Goal: Transaction & Acquisition: Purchase product/service

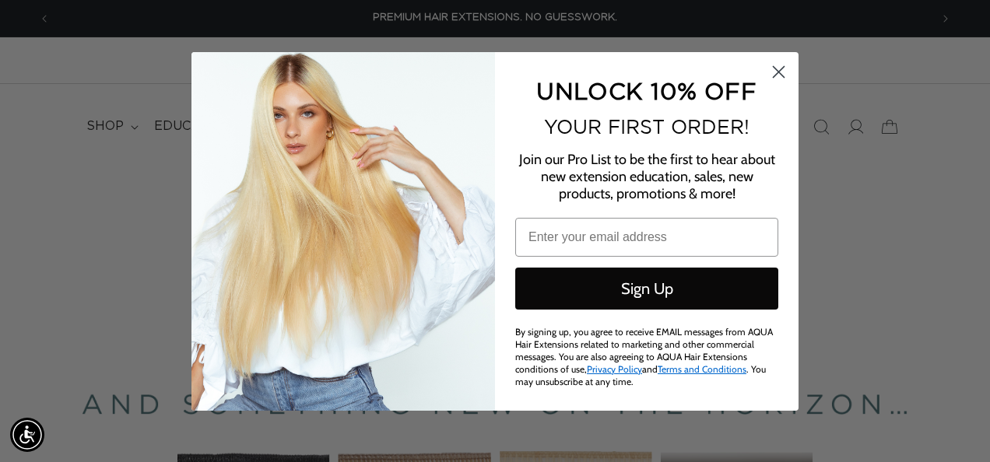
click at [775, 74] on circle "Close dialog" at bounding box center [779, 71] width 26 height 26
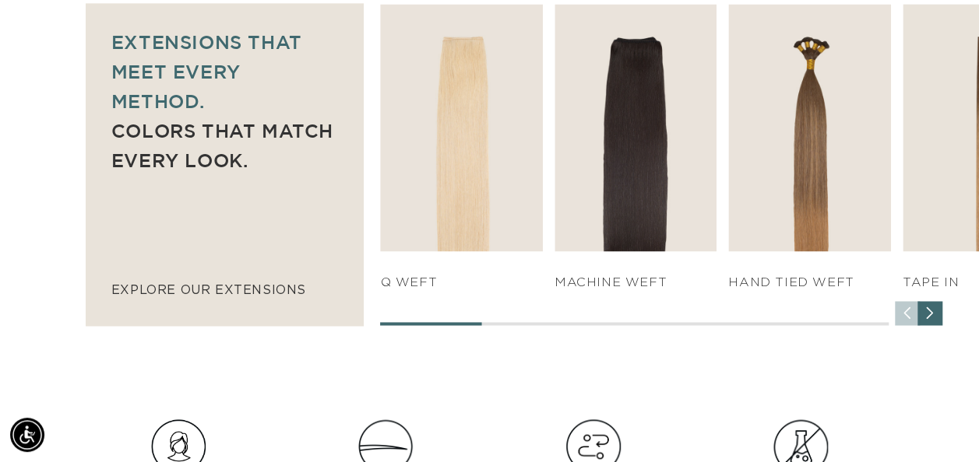
scroll to position [0, 867]
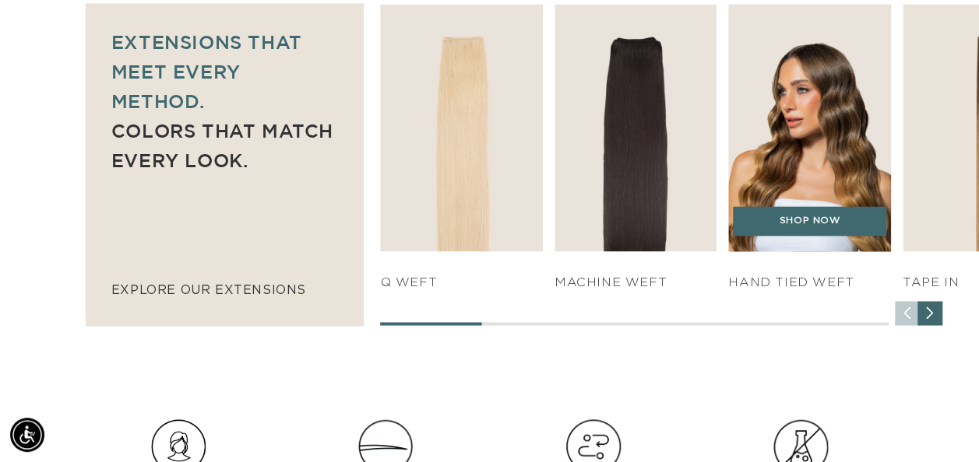
click at [783, 280] on h4 "HAND TIED WEFT" at bounding box center [809, 283] width 162 height 16
click at [826, 97] on img "3 / 7" at bounding box center [809, 127] width 170 height 259
click at [814, 221] on link "SHOP NOW" at bounding box center [809, 221] width 153 height 30
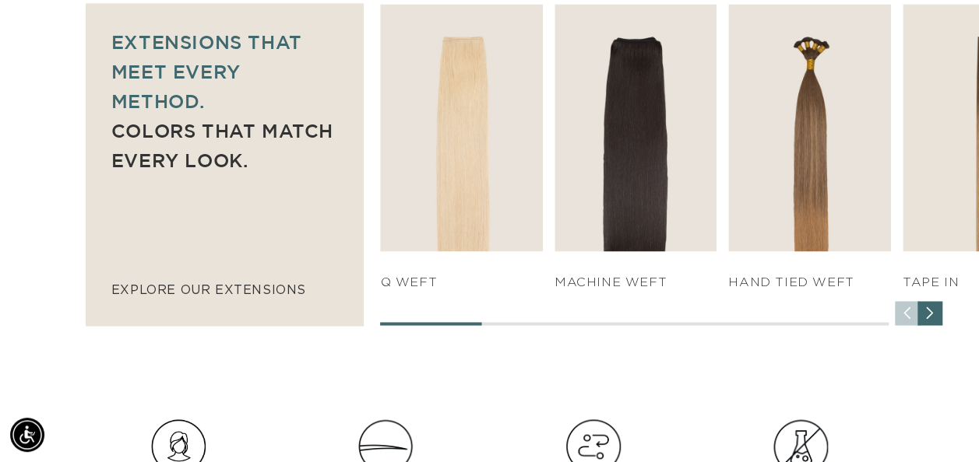
scroll to position [0, 0]
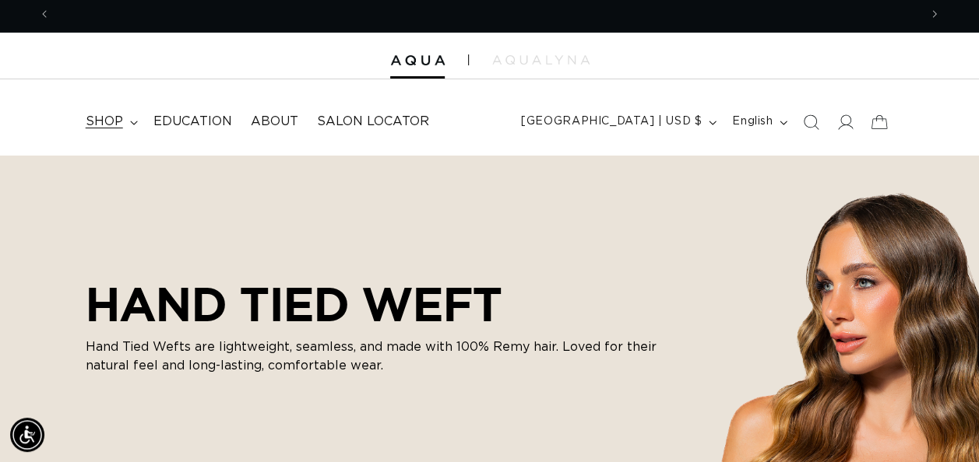
scroll to position [0, 867]
click at [841, 119] on icon at bounding box center [845, 122] width 16 height 16
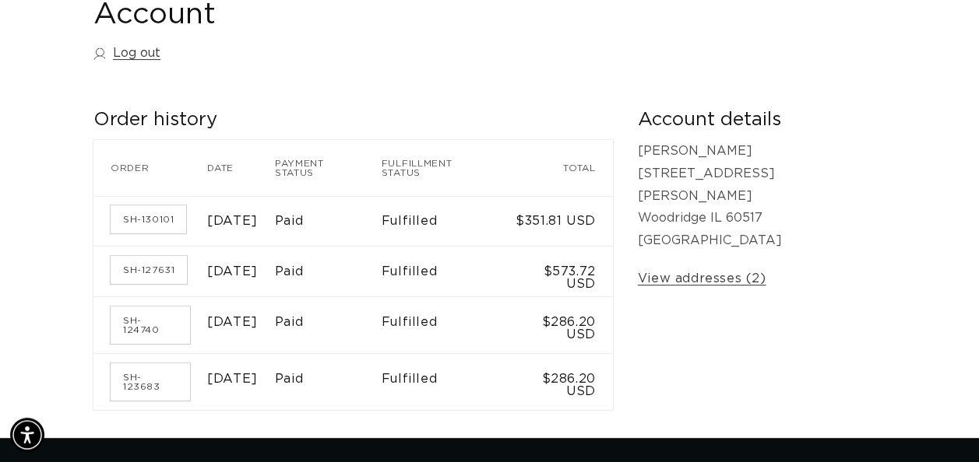
scroll to position [192, 0]
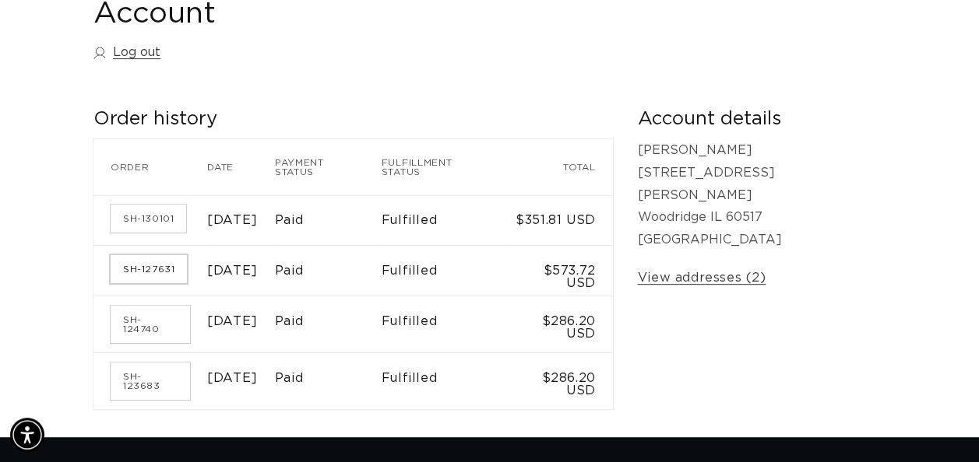
click at [149, 262] on link "SH-127631" at bounding box center [149, 269] width 76 height 28
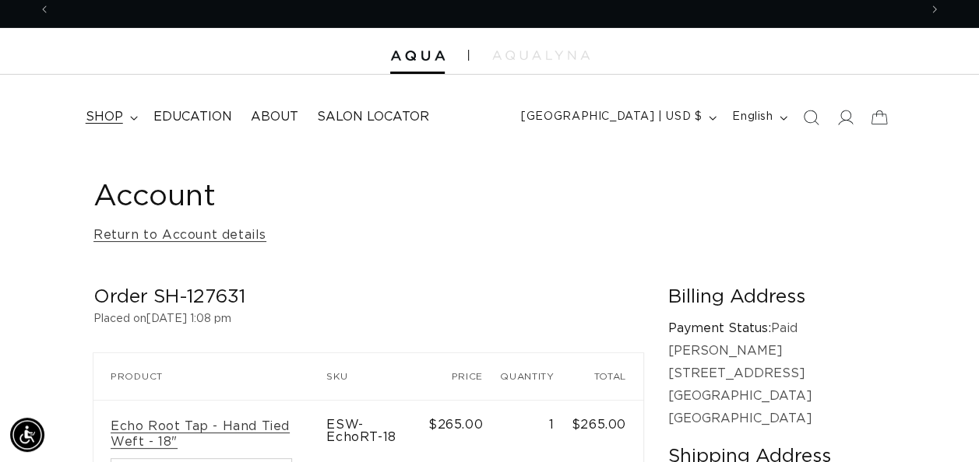
scroll to position [0, 1735]
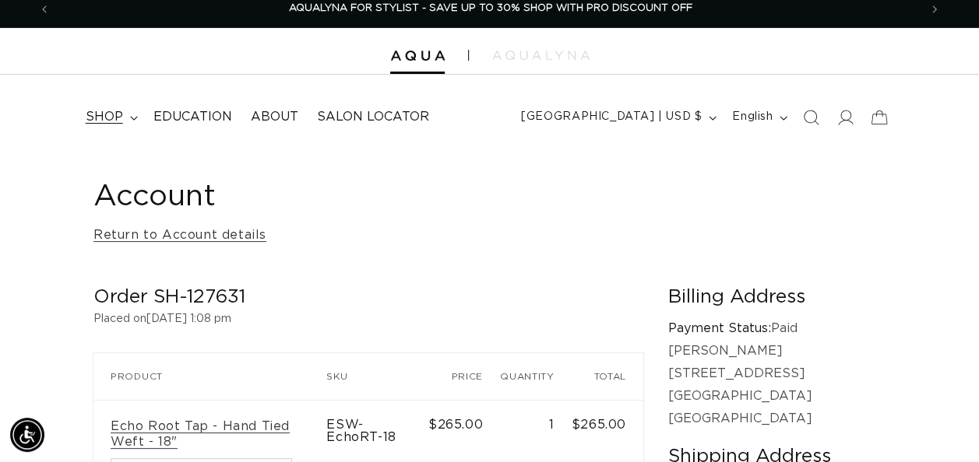
click at [117, 117] on span "shop" at bounding box center [104, 117] width 37 height 16
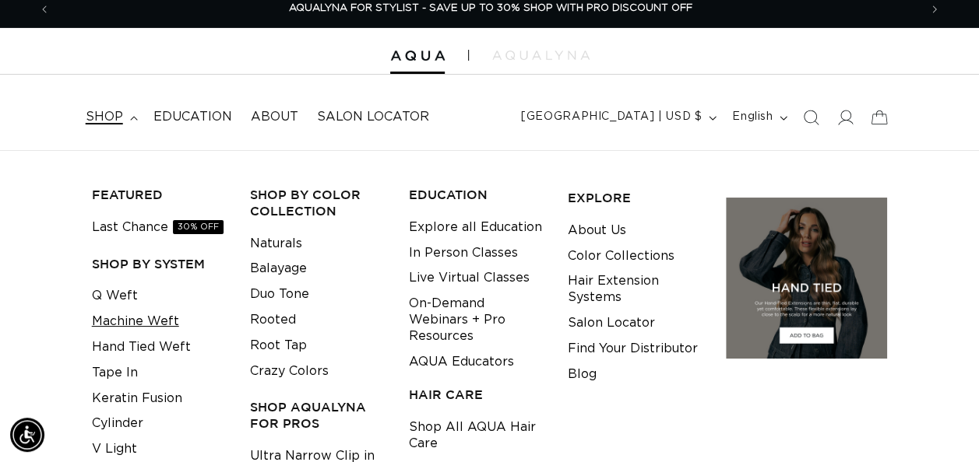
click at [143, 322] on link "Machine Weft" at bounding box center [135, 322] width 87 height 26
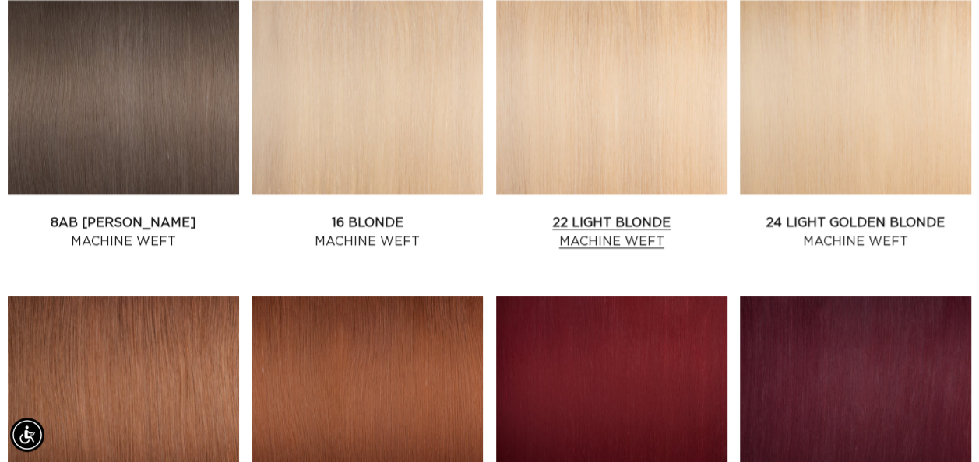
click at [601, 227] on link "22 Light Blonde Machine Weft" at bounding box center [611, 231] width 231 height 37
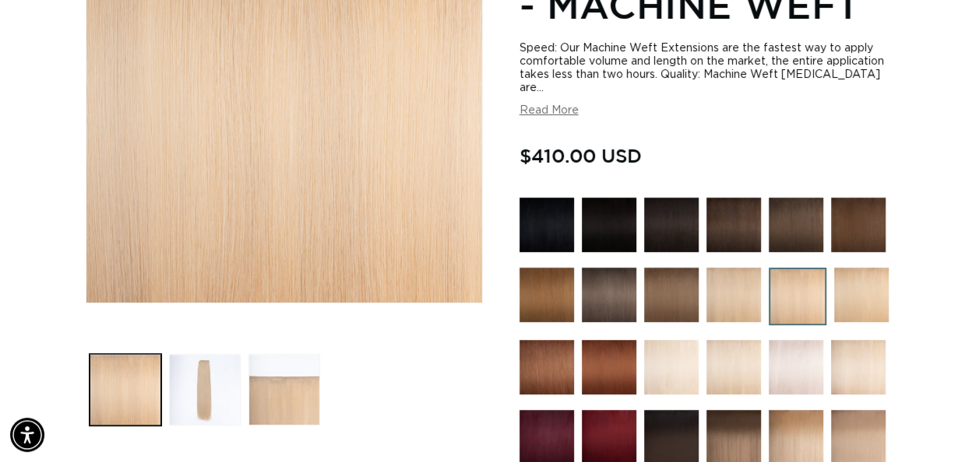
scroll to position [0, 867]
click at [794, 301] on img at bounding box center [797, 297] width 58 height 58
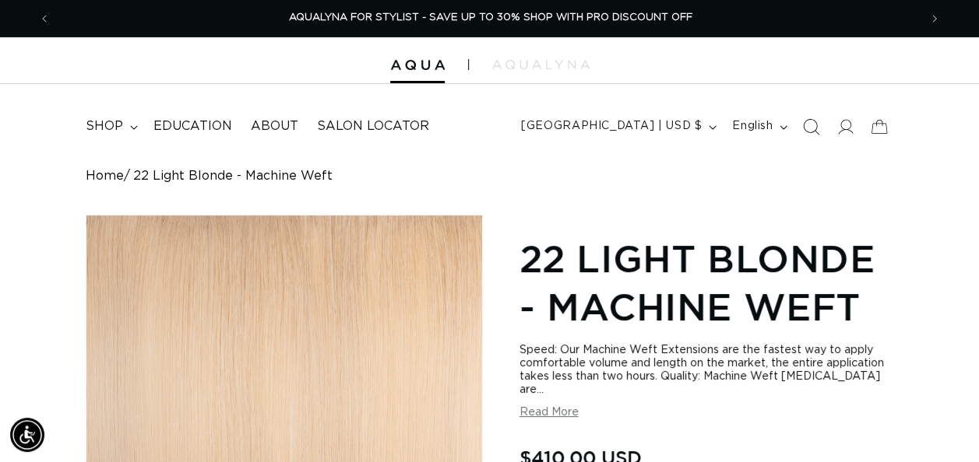
click at [816, 125] on icon "Search" at bounding box center [811, 126] width 16 height 16
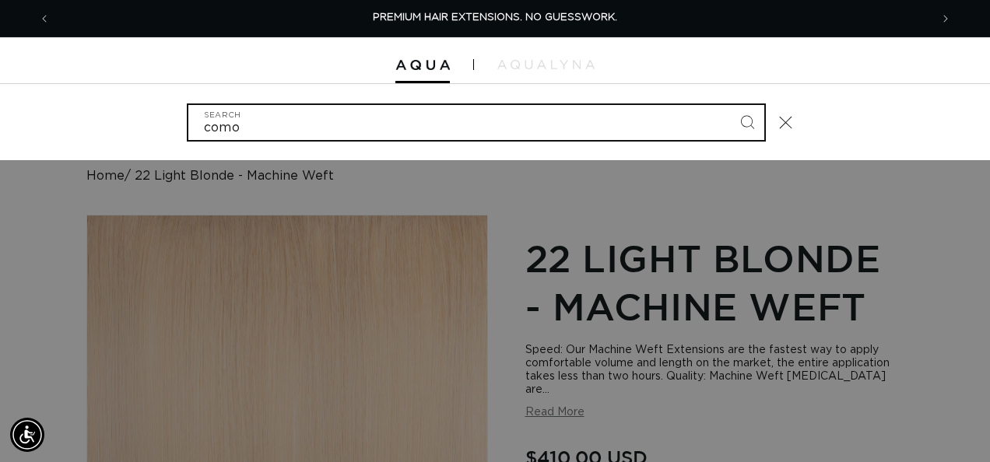
type input "como"
click at [730, 105] on button "Search" at bounding box center [747, 122] width 34 height 34
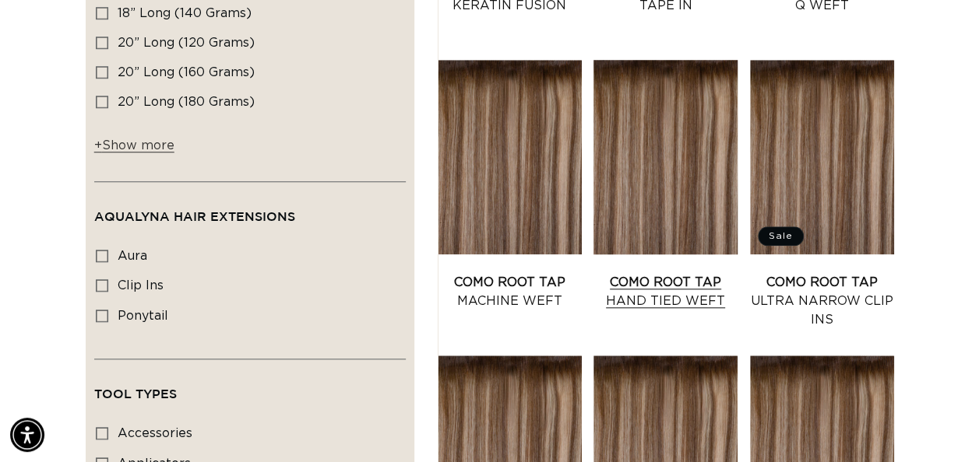
scroll to position [0, 867]
click at [656, 274] on link "Como Root Tap Hand Tied Weft" at bounding box center [665, 291] width 144 height 37
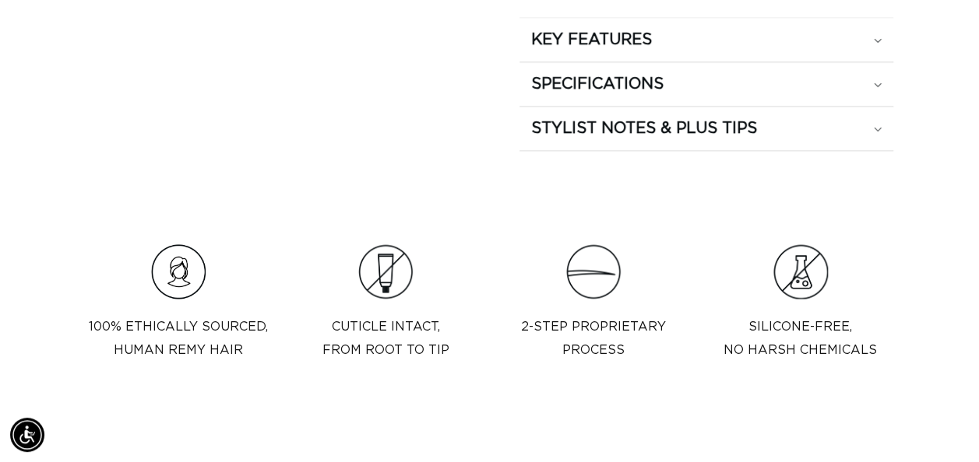
scroll to position [1118, 0]
click at [855, 40] on div "KEY FEATURES" at bounding box center [706, 39] width 351 height 20
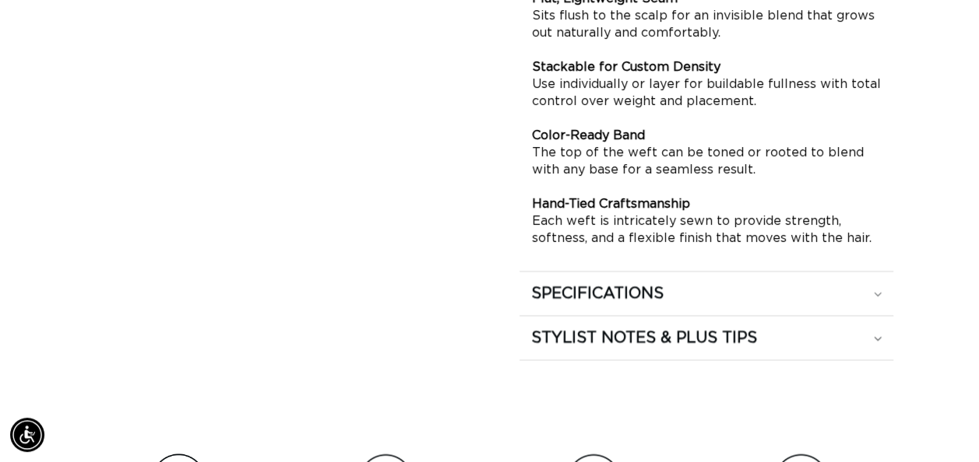
scroll to position [1202, 0]
click at [835, 293] on div "SPECIFICATIONS" at bounding box center [706, 293] width 351 height 20
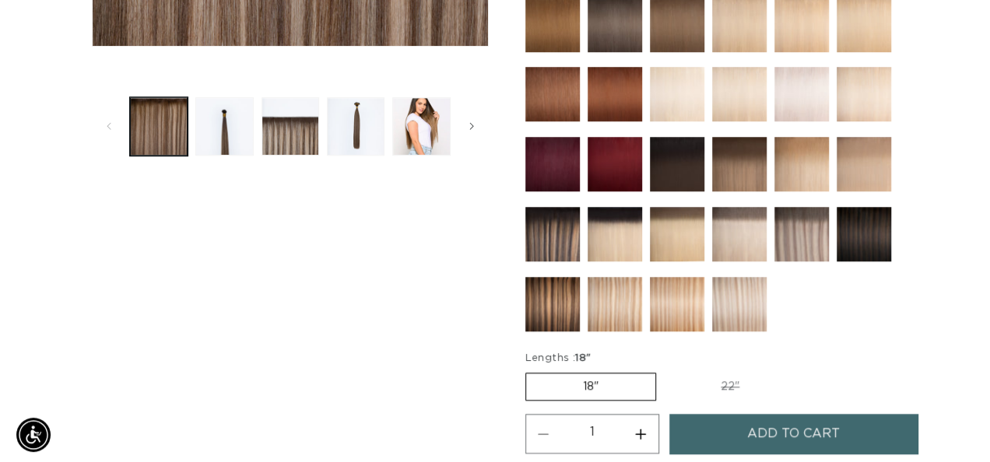
scroll to position [0, 1735]
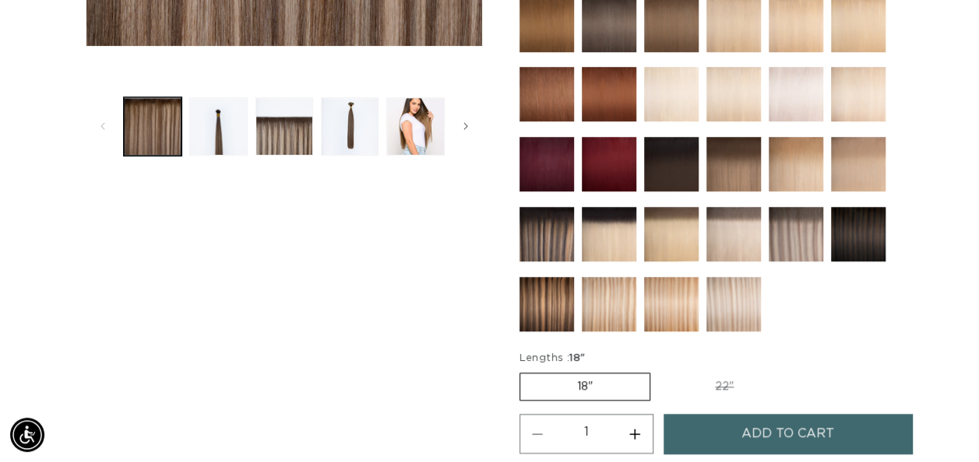
click at [782, 433] on span "Add to cart" at bounding box center [787, 434] width 93 height 40
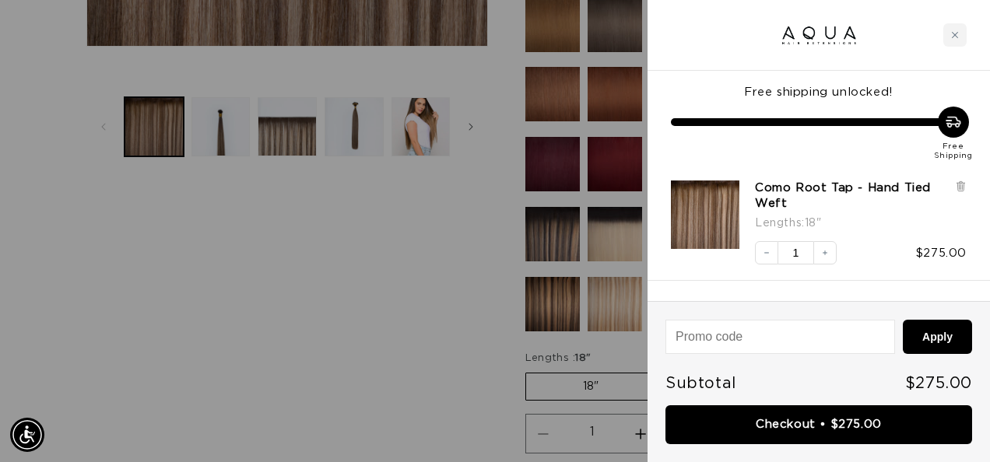
scroll to position [0, 0]
click at [484, 335] on div at bounding box center [495, 231] width 990 height 462
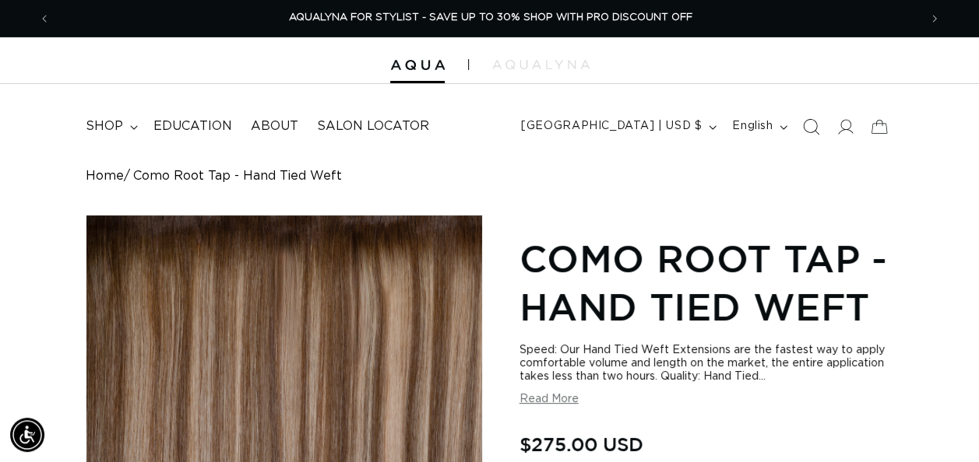
click at [811, 128] on icon "Search" at bounding box center [811, 126] width 16 height 16
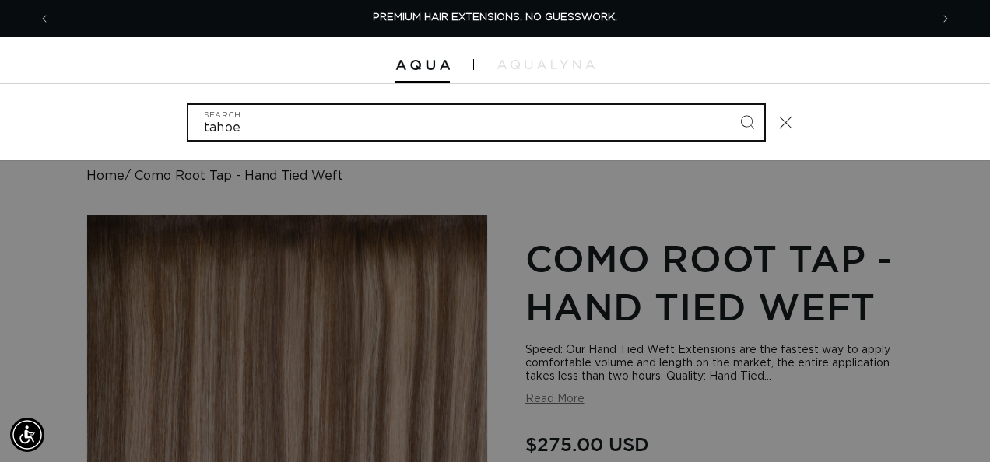
type input "tahoe"
click at [730, 105] on button "Search" at bounding box center [747, 122] width 34 height 34
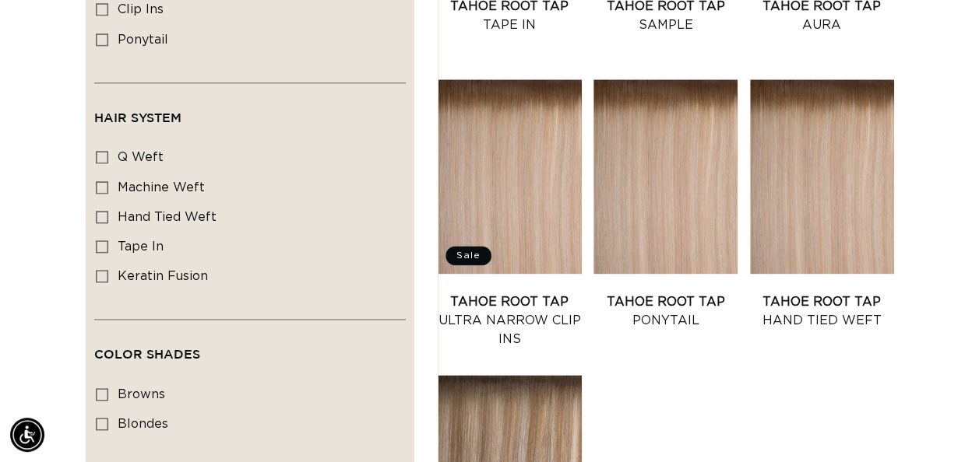
scroll to position [0, 867]
click at [821, 293] on link "Tahoe Root Tap Hand Tied Weft" at bounding box center [822, 311] width 144 height 37
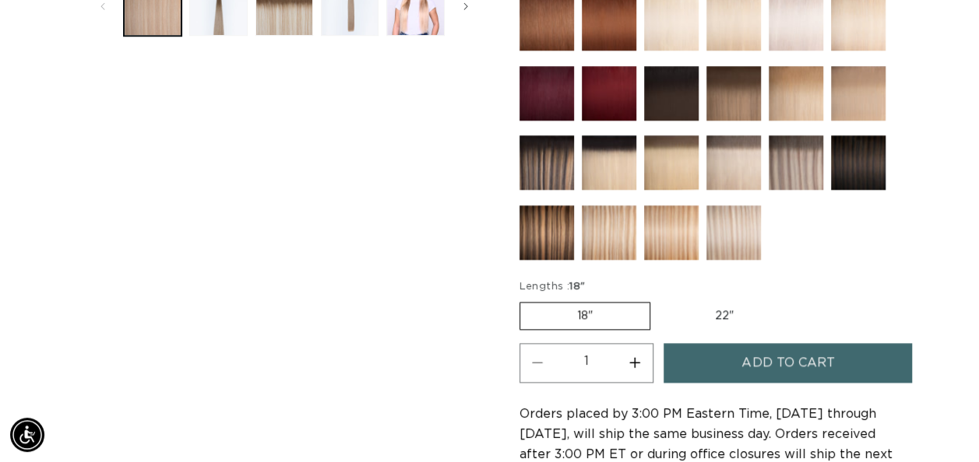
scroll to position [680, 0]
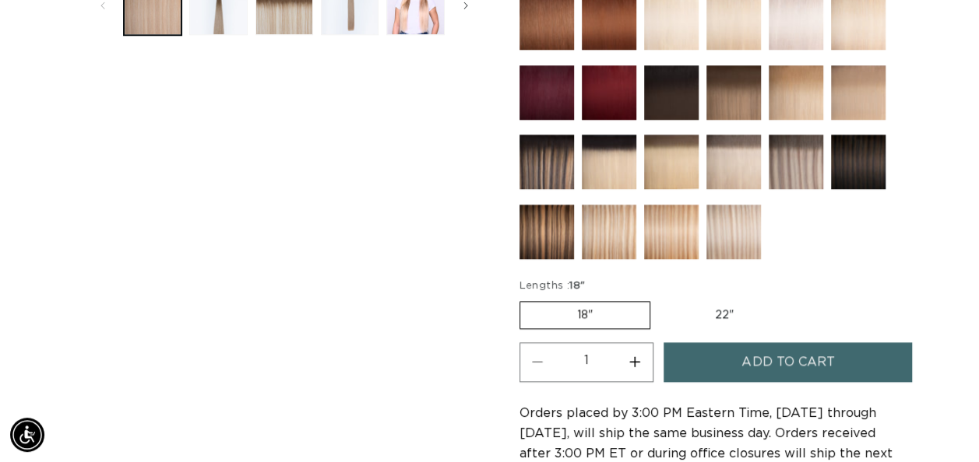
click at [789, 349] on span "Add to cart" at bounding box center [787, 363] width 93 height 40
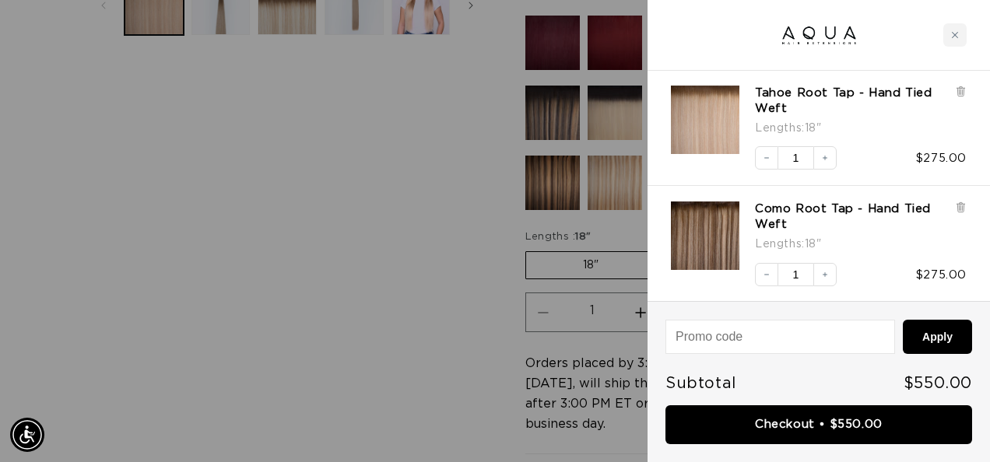
scroll to position [95, 0]
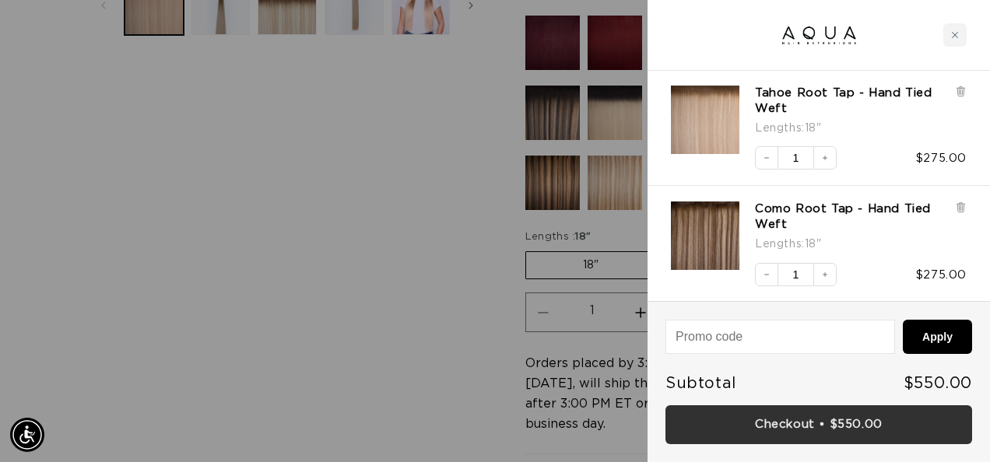
click at [828, 423] on link "Checkout • $550.00" at bounding box center [819, 426] width 307 height 40
